Goal: Ask a question

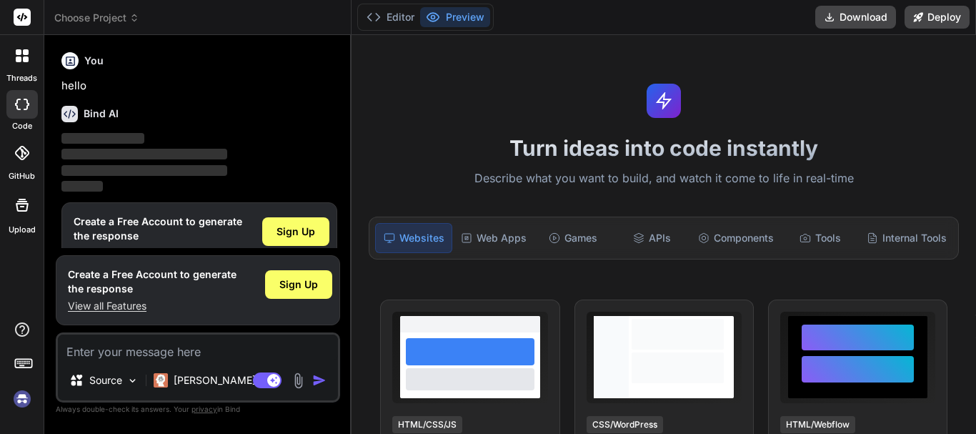
scroll to position [31, 0]
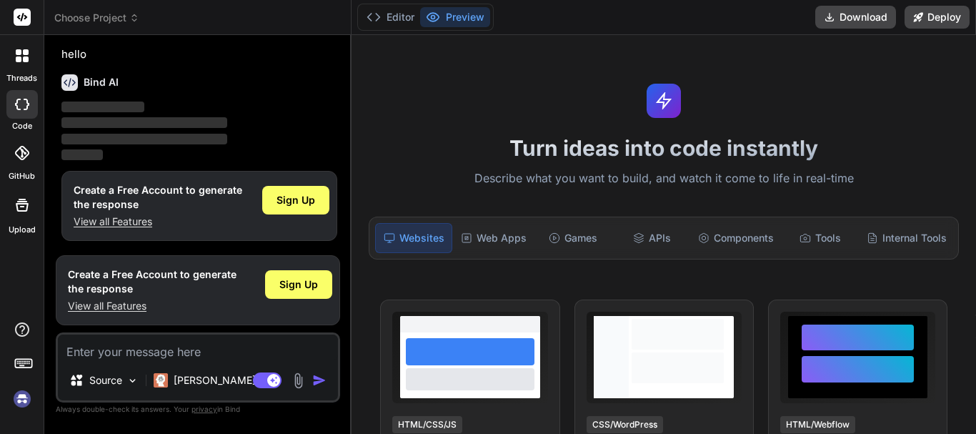
type textarea "x"
click at [109, 306] on p "View all Features" at bounding box center [152, 306] width 169 height 14
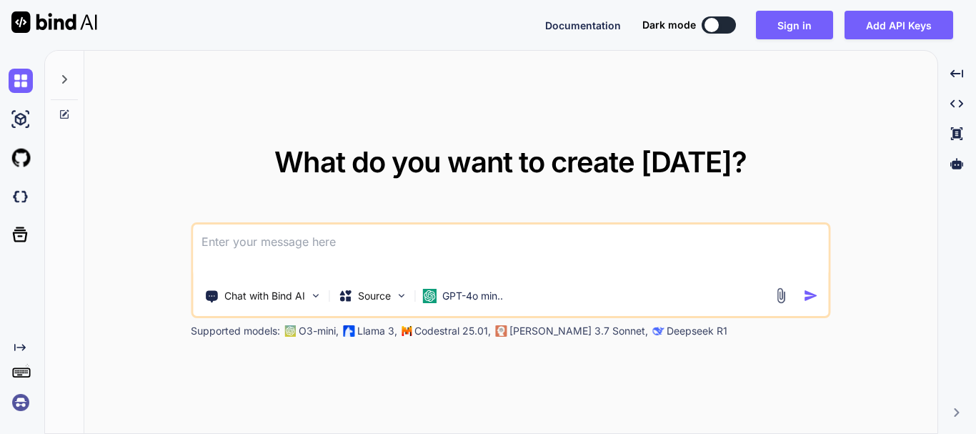
click at [709, 22] on div at bounding box center [711, 25] width 14 height 14
type textarea "x"
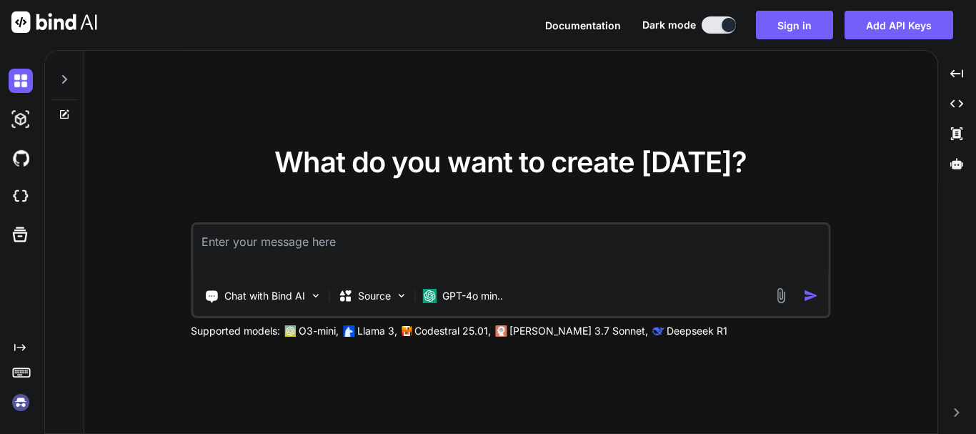
click at [549, 282] on div "Chat with Bind AI Source GPT-4o min.." at bounding box center [482, 295] width 579 height 29
click at [490, 258] on textarea at bounding box center [510, 250] width 635 height 53
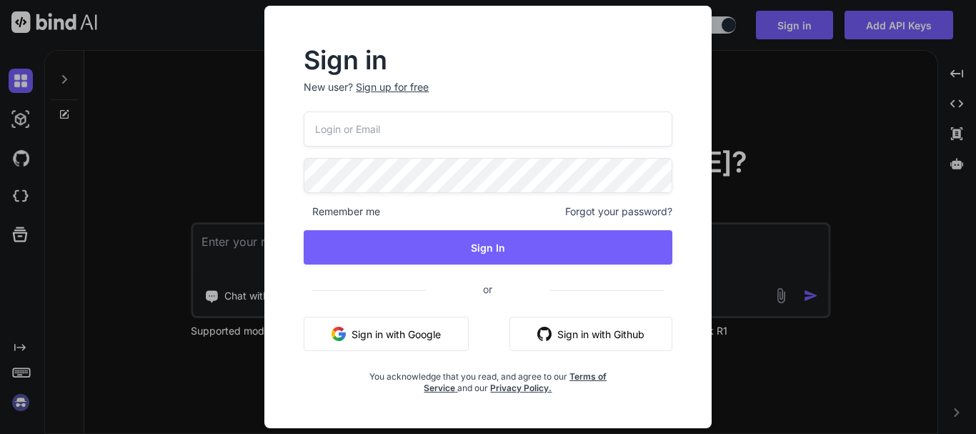
click at [458, 157] on div "Remember me Forgot your password? Sign In or Sign in with Google Sign in with G…" at bounding box center [488, 252] width 369 height 282
click at [460, 126] on input "email" at bounding box center [488, 128] width 369 height 35
